Goal: Information Seeking & Learning: Learn about a topic

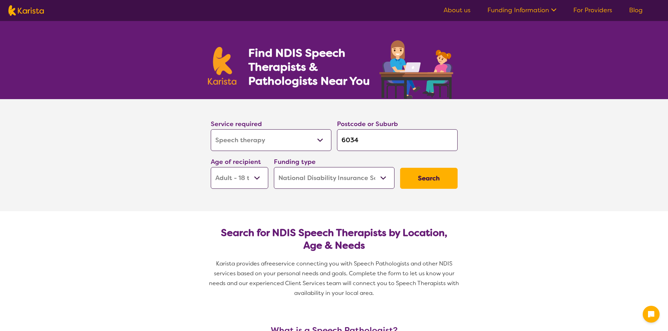
select select "Speech therapy"
select select "AD"
select select "NDIS"
select select "Speech therapy"
select select "AD"
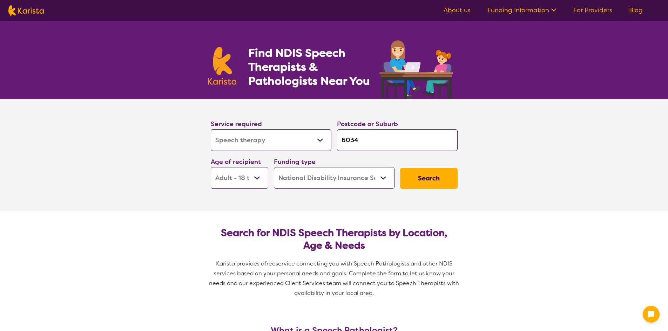
select select "NDIS"
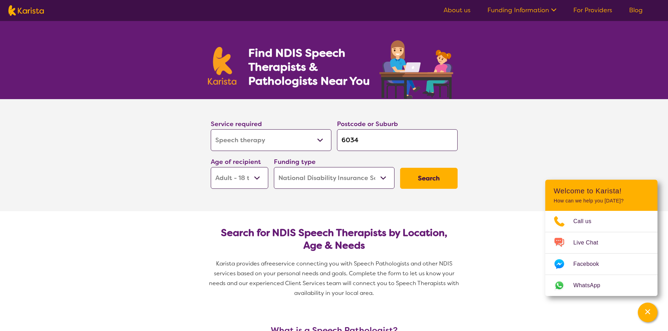
click at [396, 130] on input "6034" at bounding box center [397, 140] width 121 height 22
click at [420, 185] on button "Search" at bounding box center [428, 178] width 57 height 21
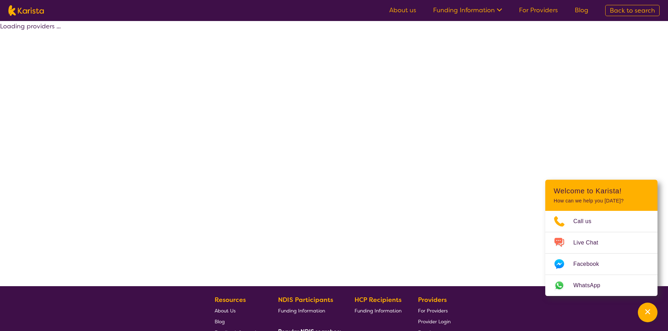
select select "by_score"
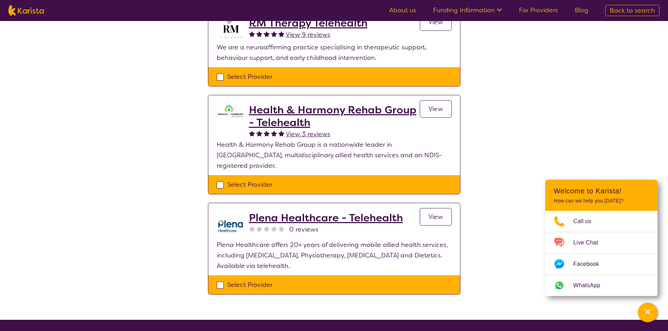
scroll to position [210, 0]
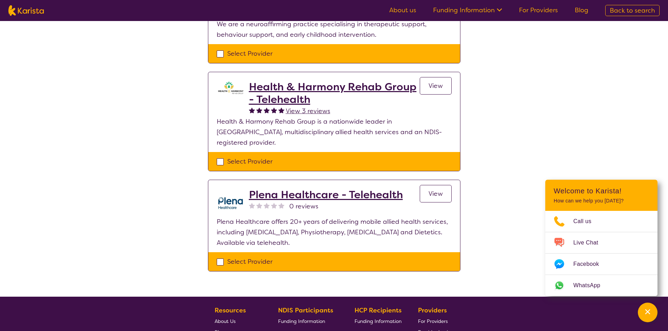
select select "Speech therapy"
select select "AD"
select select "NDIS"
select select "Speech therapy"
select select "AD"
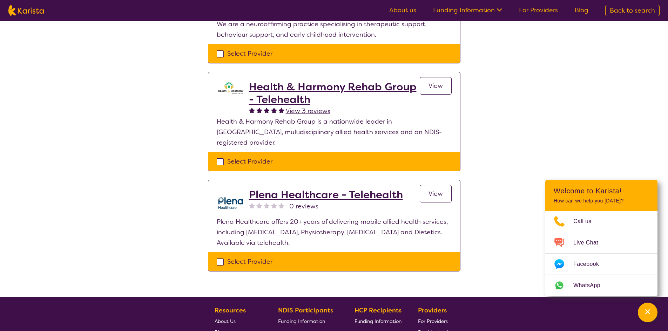
select select "NDIS"
